Goal: Transaction & Acquisition: Purchase product/service

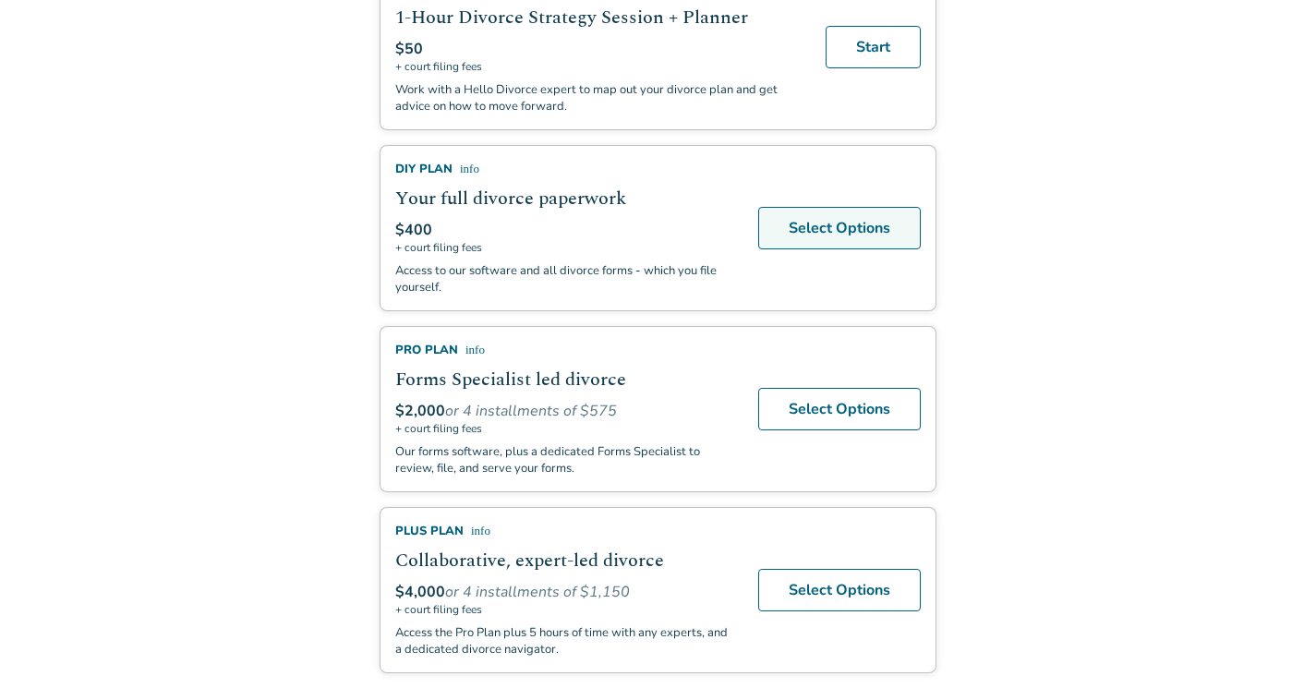
scroll to position [506, 0]
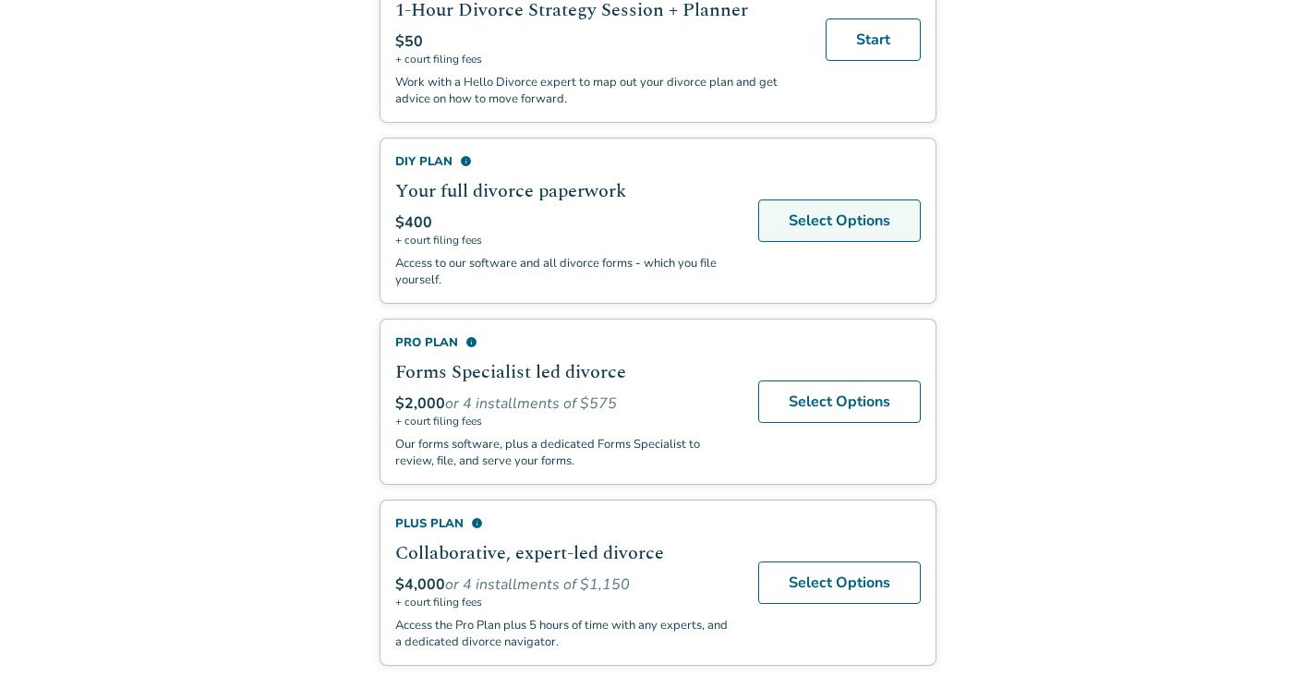
click at [840, 222] on link "Select Options" at bounding box center [839, 221] width 163 height 42
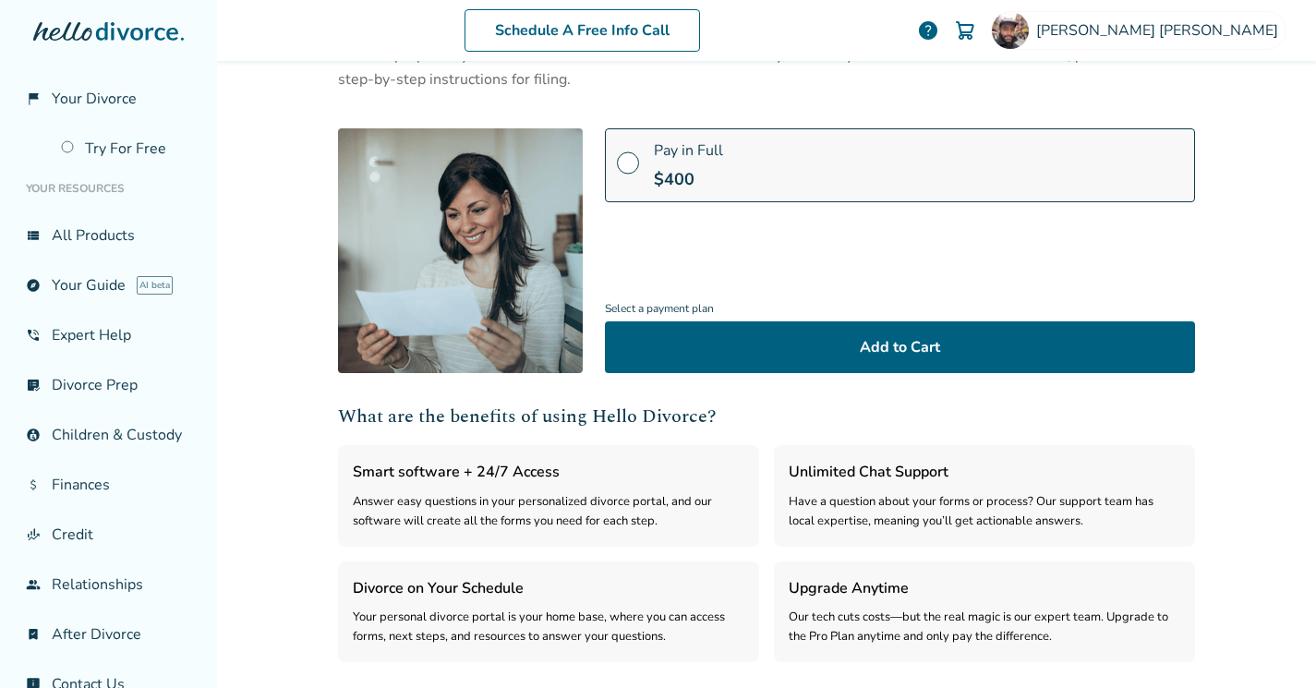
scroll to position [162, 0]
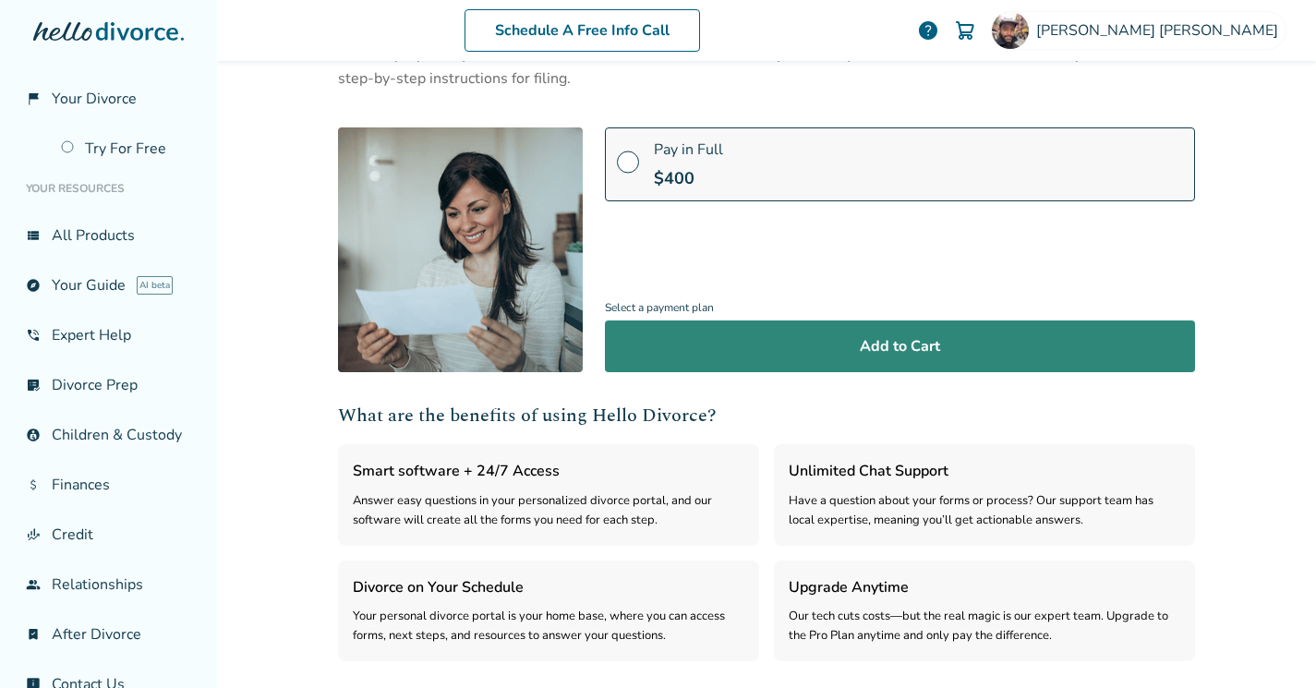
click at [721, 363] on button "Add to Cart" at bounding box center [900, 346] width 590 height 52
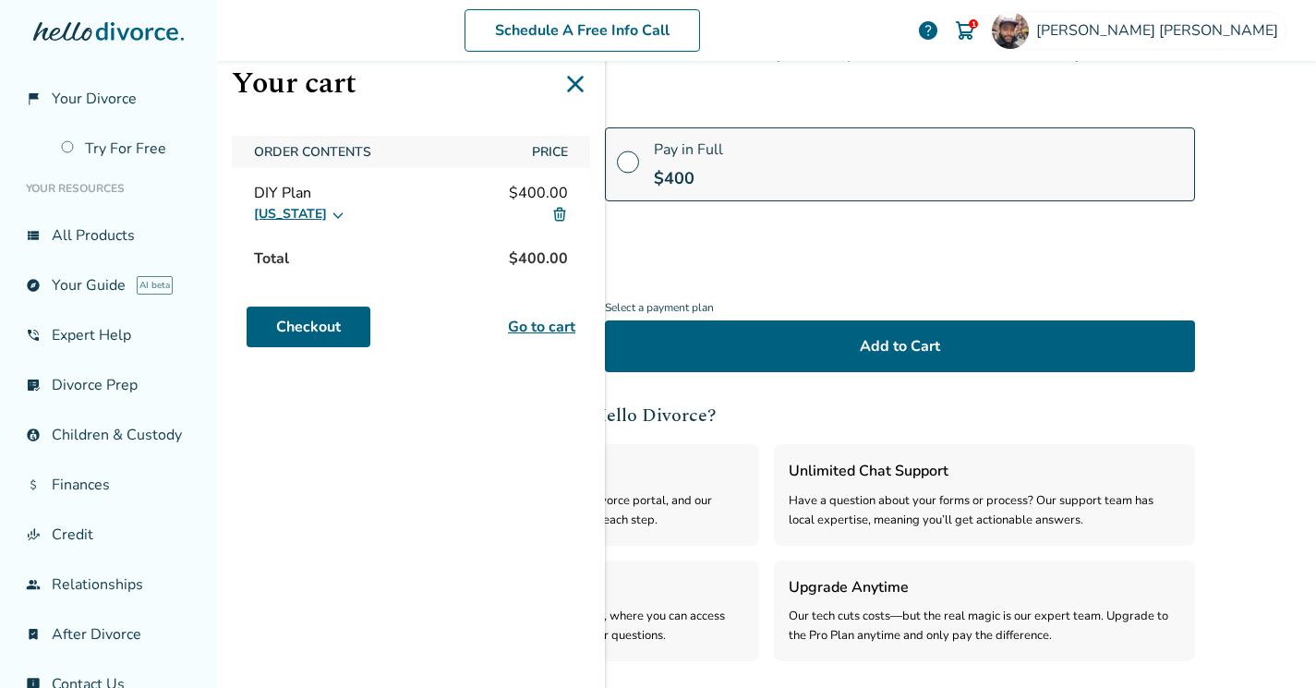
click at [531, 325] on link "Go to cart" at bounding box center [541, 327] width 67 height 22
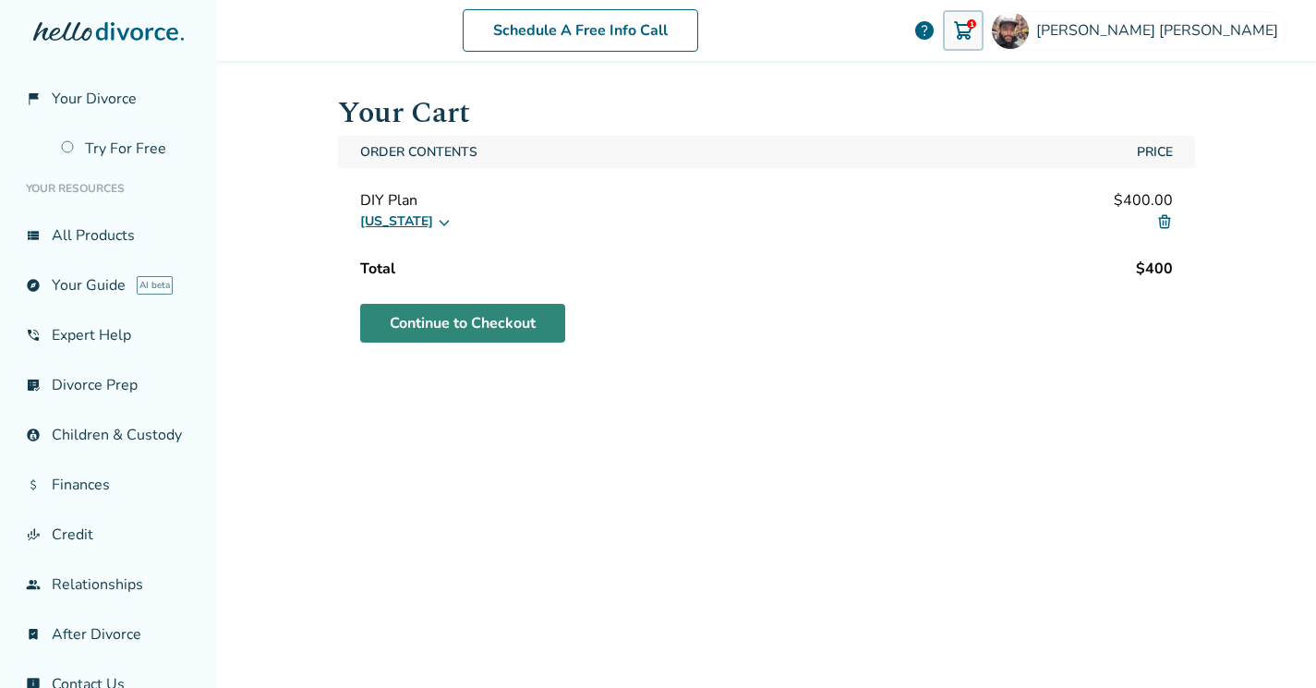
click at [504, 320] on link "Continue to Checkout" at bounding box center [462, 323] width 205 height 39
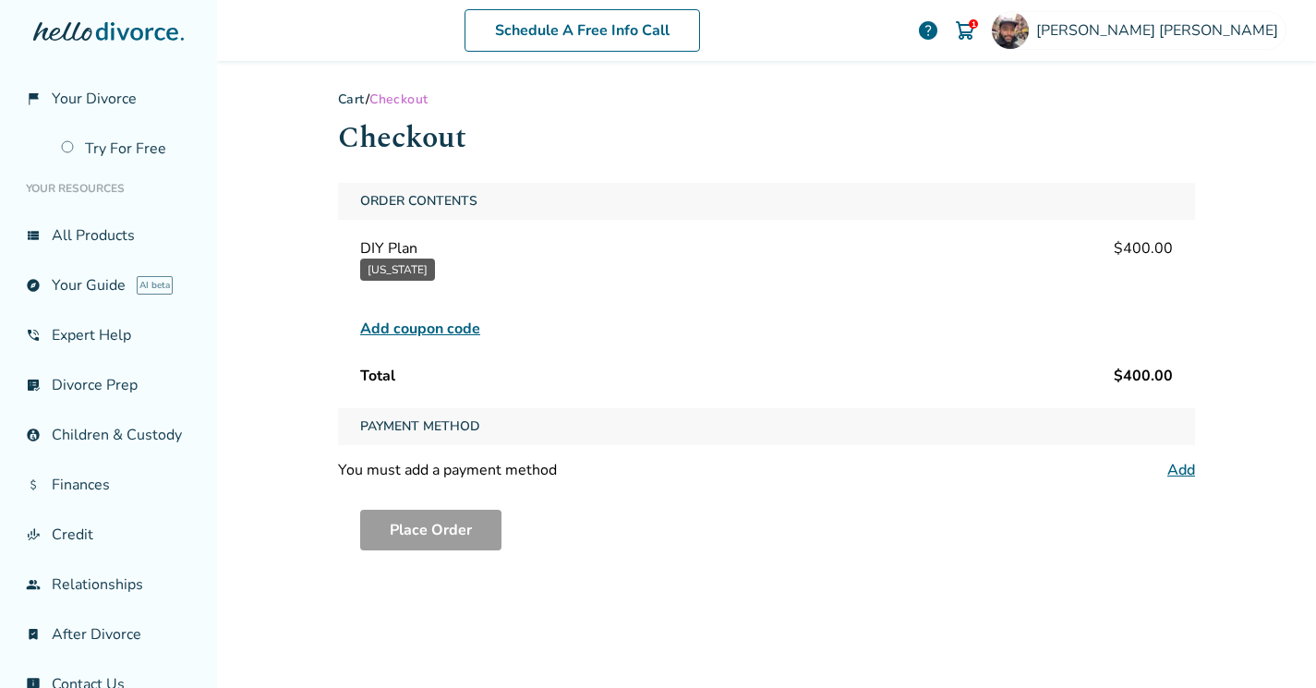
click at [446, 323] on span "Add coupon code" at bounding box center [420, 329] width 120 height 22
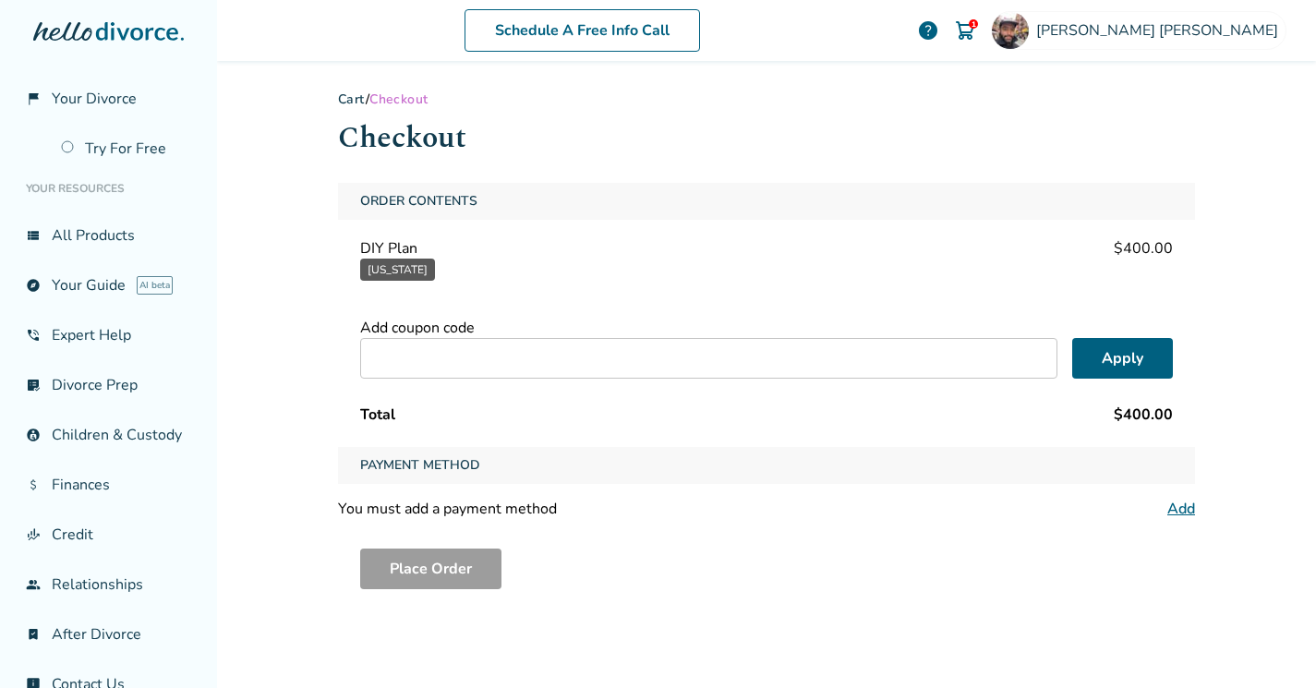
click at [499, 357] on input "text" at bounding box center [708, 358] width 697 height 41
paste input "**********"
type input "**********"
click at [1137, 357] on button "Apply" at bounding box center [1122, 358] width 101 height 41
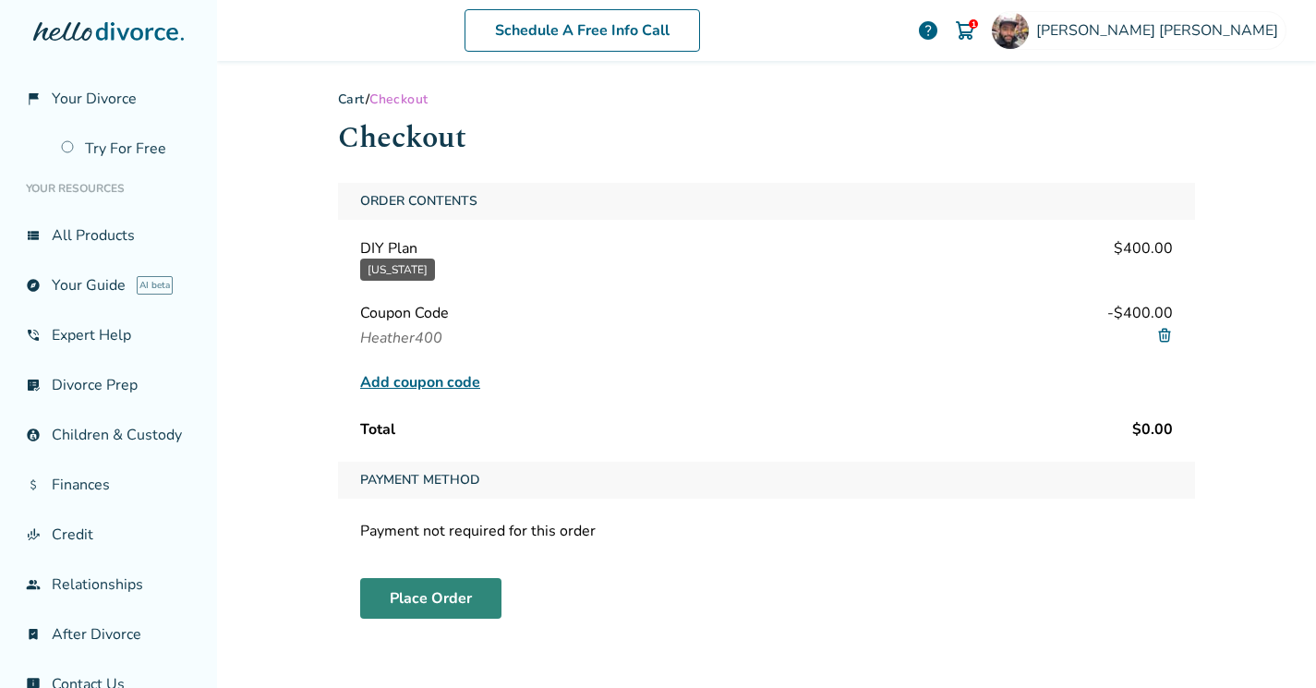
click at [428, 596] on button "Place Order" at bounding box center [430, 598] width 141 height 41
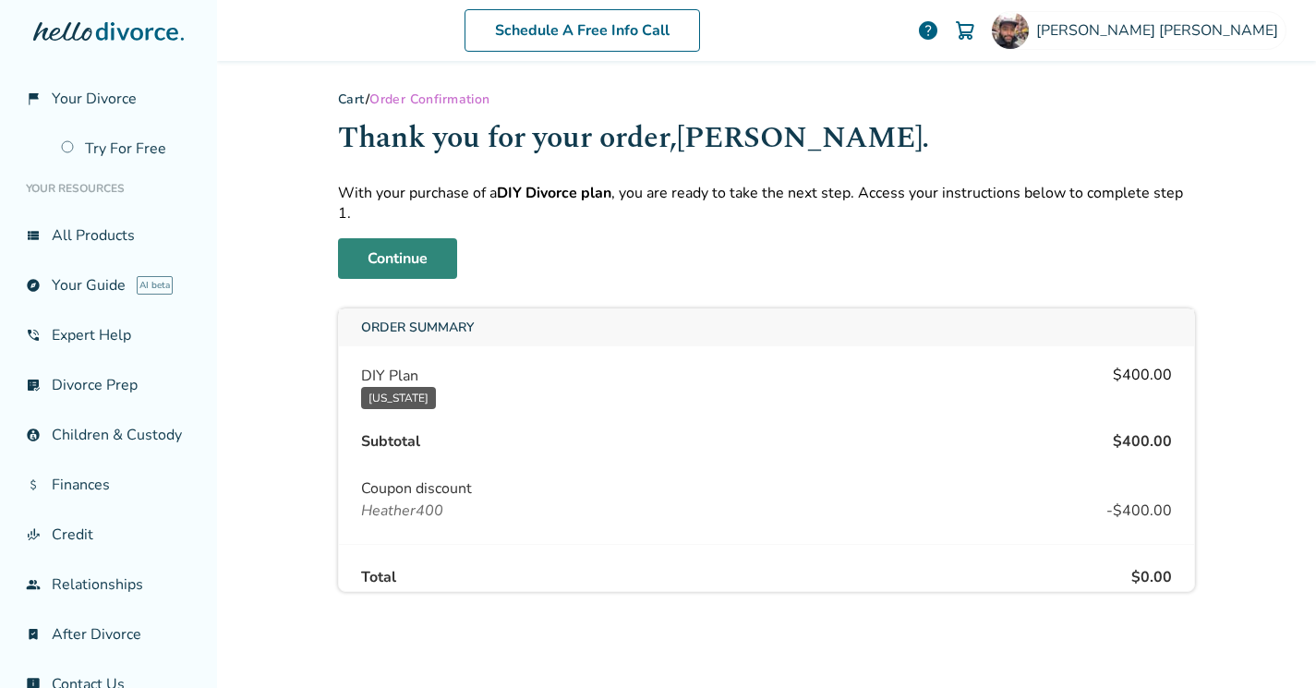
click at [411, 243] on link "Continue" at bounding box center [397, 258] width 119 height 41
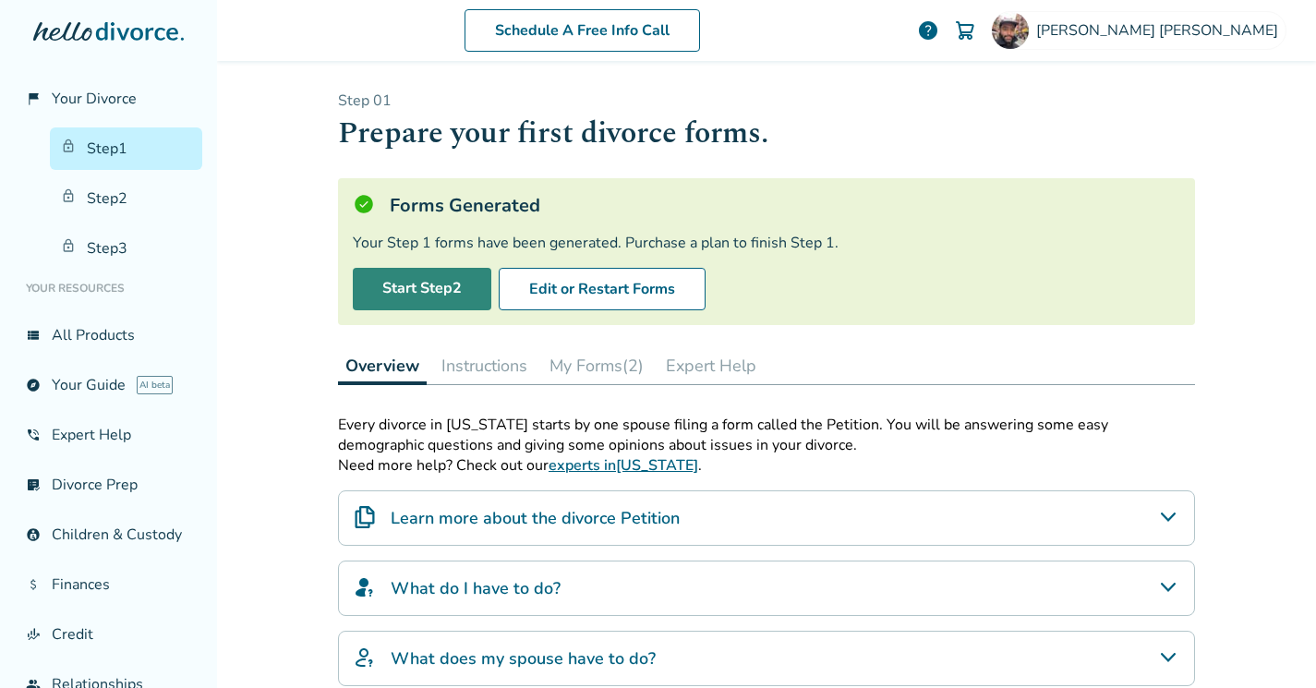
click at [426, 292] on link "Start Step 2" at bounding box center [422, 289] width 139 height 42
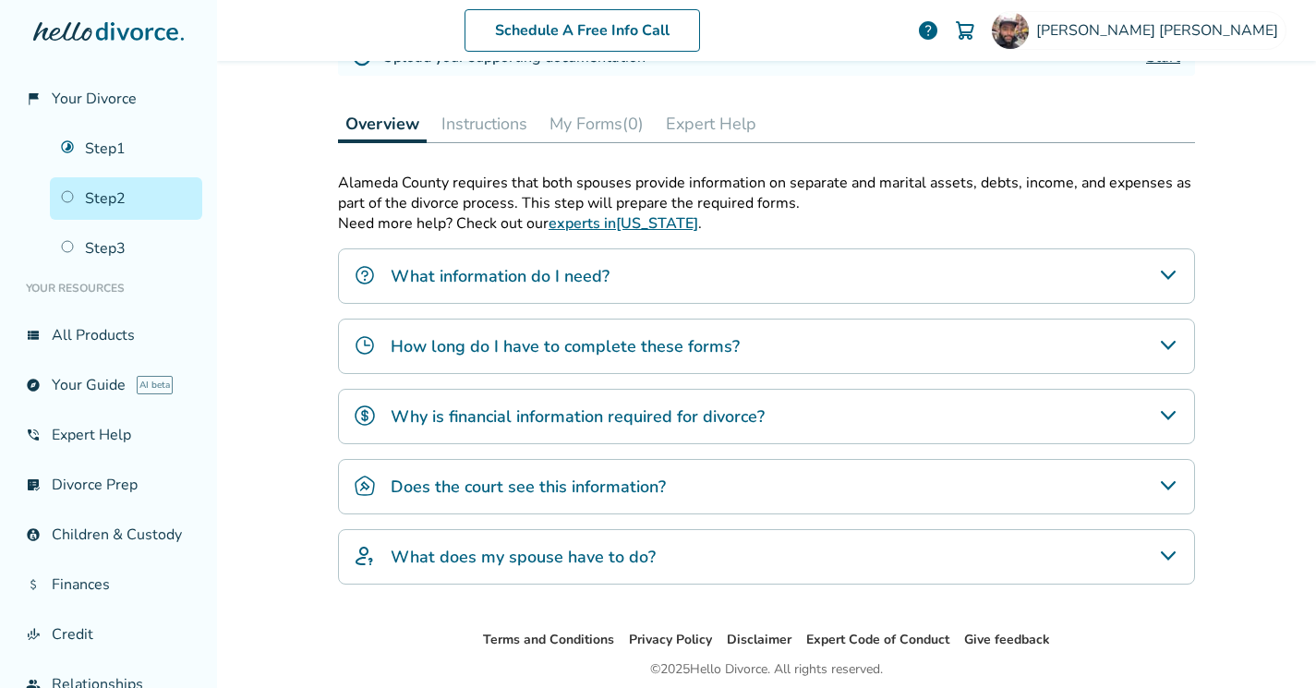
scroll to position [503, 0]
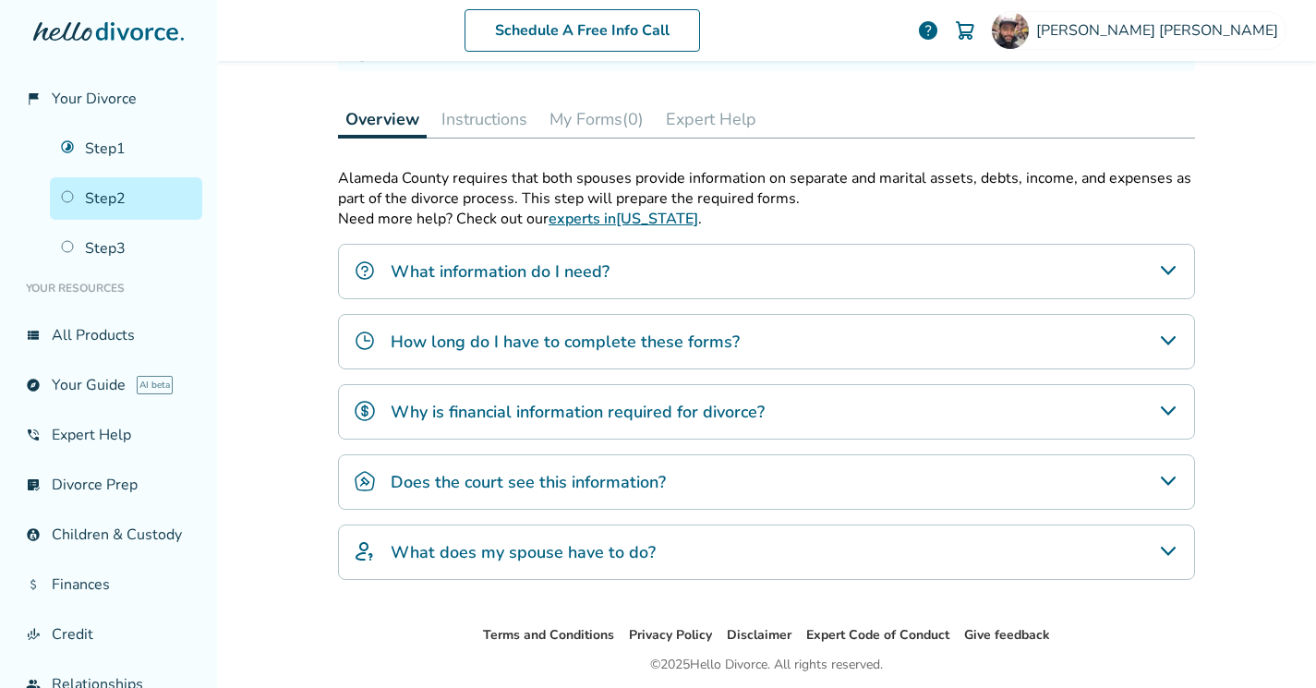
click at [1167, 278] on icon "What information do I need?" at bounding box center [1168, 271] width 22 height 22
